Goal: Browse casually

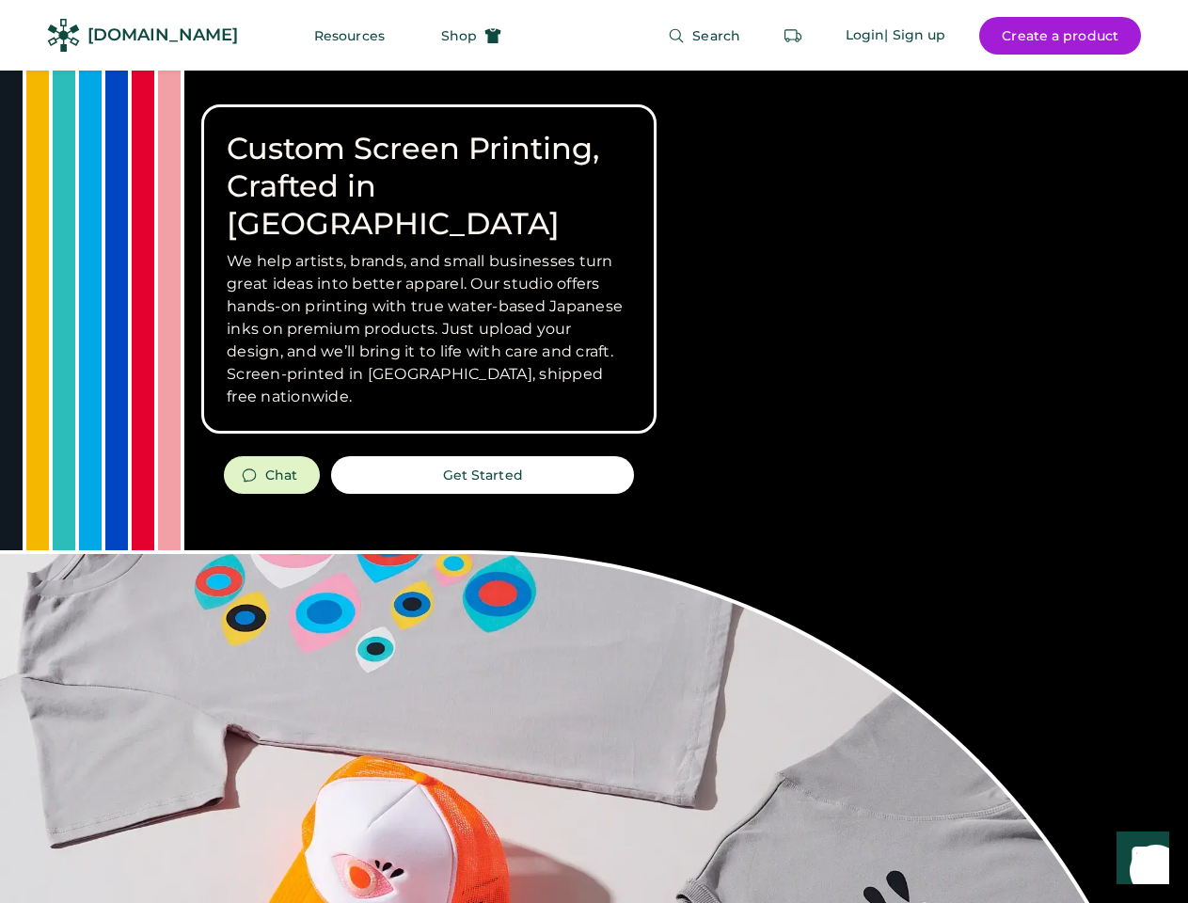
click at [594, 451] on div "Custom Screen Printing, Crafted in [GEOGRAPHIC_DATA] We help artists, brands, a…" at bounding box center [594, 668] width 1188 height 1195
click at [594, 486] on div "Custom Screen Printing, Crafted in [GEOGRAPHIC_DATA] We help artists, brands, a…" at bounding box center [594, 668] width 1188 height 1195
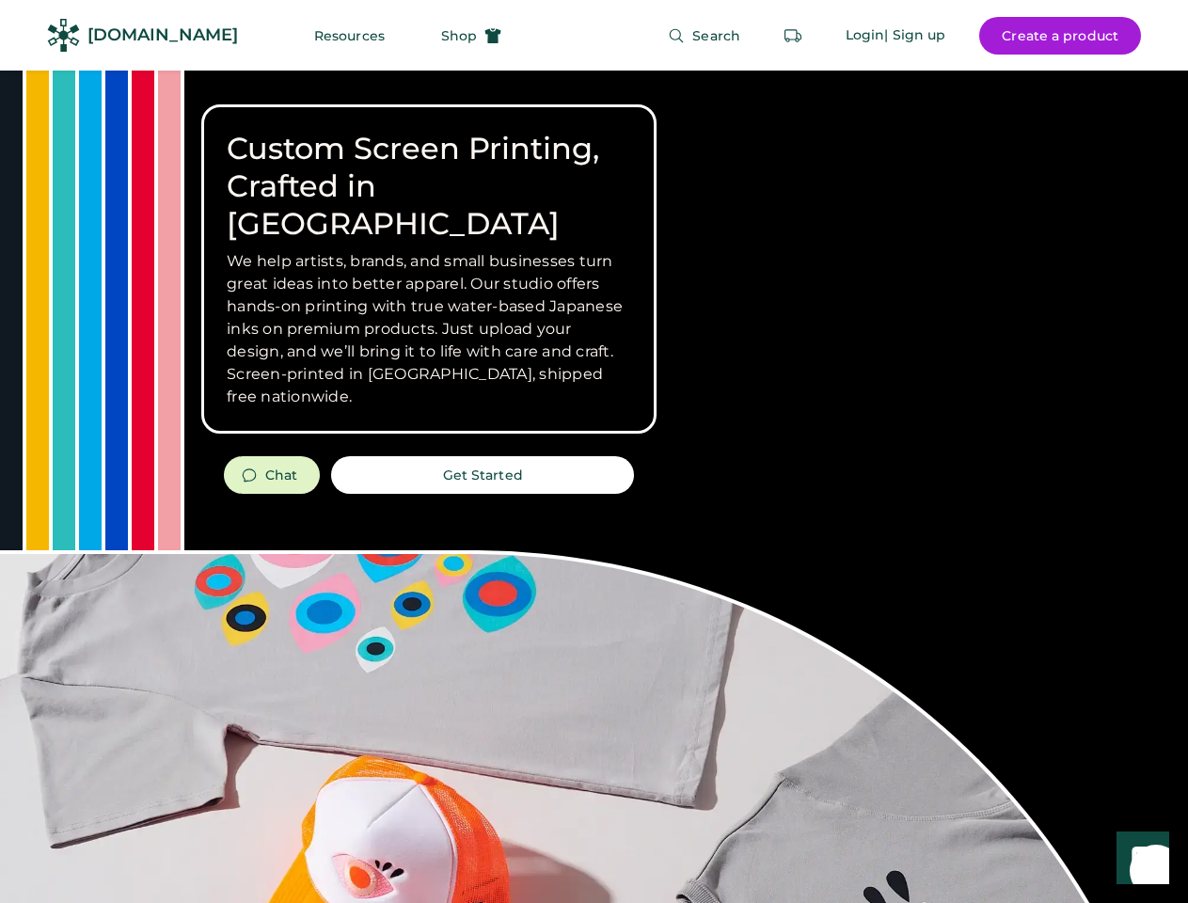
click at [594, 486] on div "Custom Screen Printing, Crafted in [GEOGRAPHIC_DATA] We help artists, brands, a…" at bounding box center [594, 668] width 1188 height 1195
click at [429, 269] on h3 "We help artists, brands, and small businesses turn great ideas into better appa…" at bounding box center [429, 329] width 404 height 158
click at [429, 250] on h3 "We help artists, brands, and small businesses turn great ideas into better appa…" at bounding box center [429, 329] width 404 height 158
click at [429, 167] on h1 "Custom Screen Printing, Crafted in [GEOGRAPHIC_DATA]" at bounding box center [429, 186] width 404 height 113
